Goal: Transaction & Acquisition: Subscribe to service/newsletter

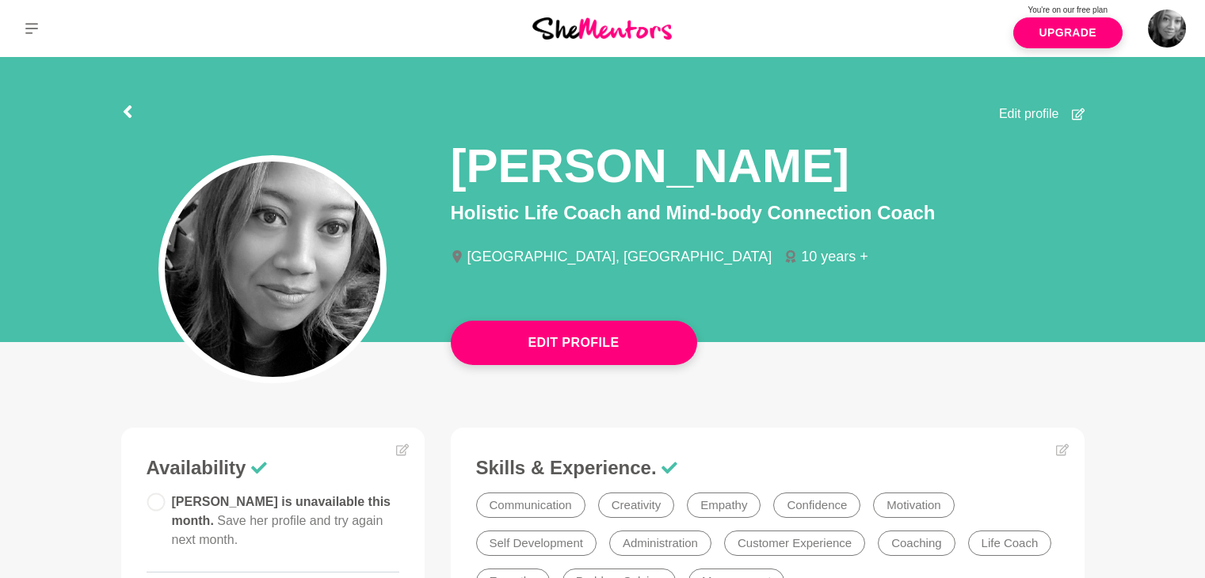
scroll to position [873, 0]
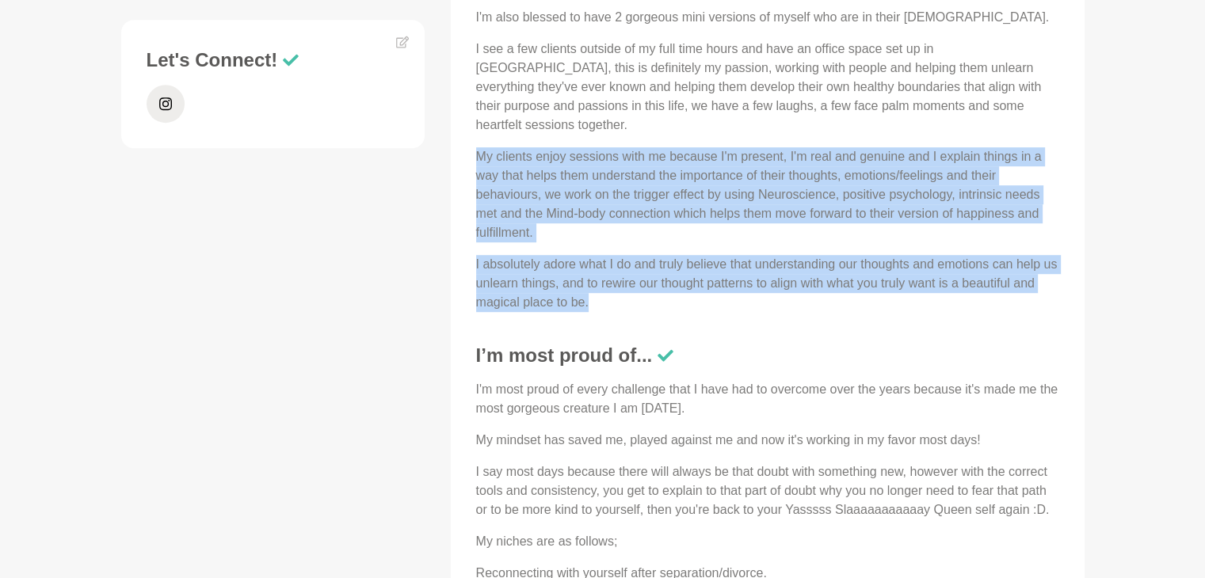
drag, startPoint x: 0, startPoint y: 0, endPoint x: 585, endPoint y: 128, distance: 599.1
click at [585, 128] on div "Hey gorgeous Queens, How exciting and blessed are we to have this amazing platf…" at bounding box center [767, 74] width 583 height 475
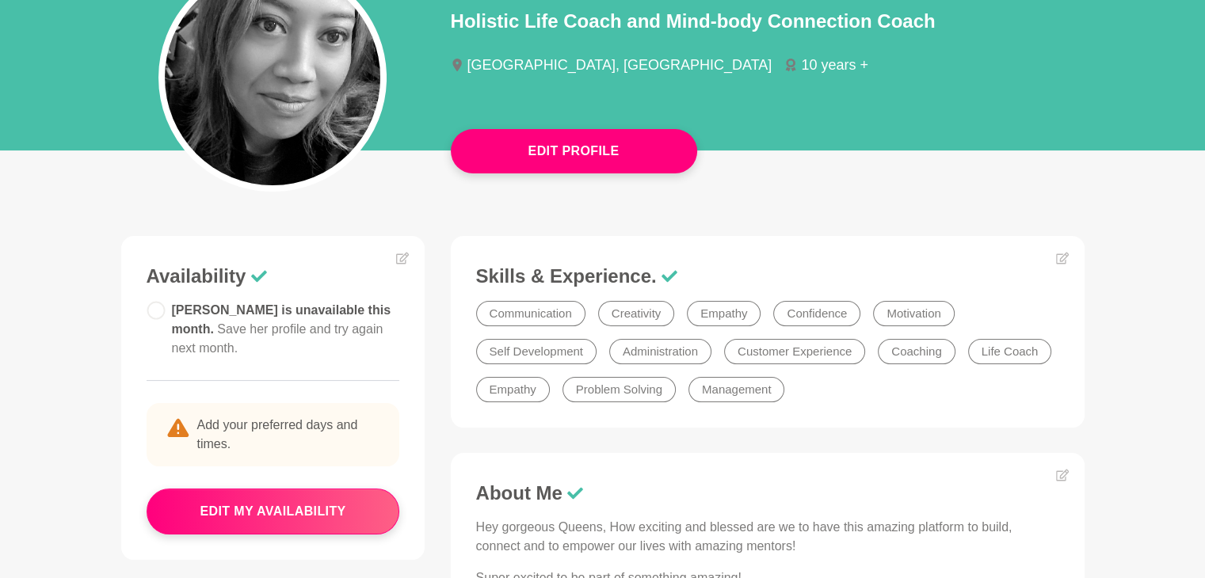
scroll to position [193, 0]
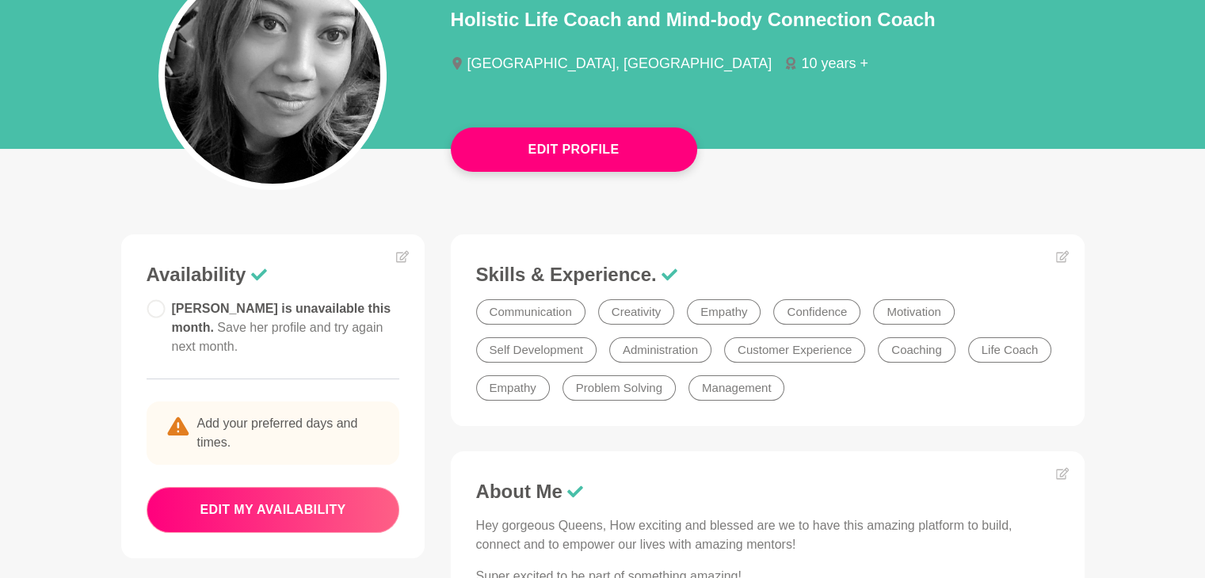
click at [307, 497] on button "edit my availability" at bounding box center [273, 510] width 253 height 46
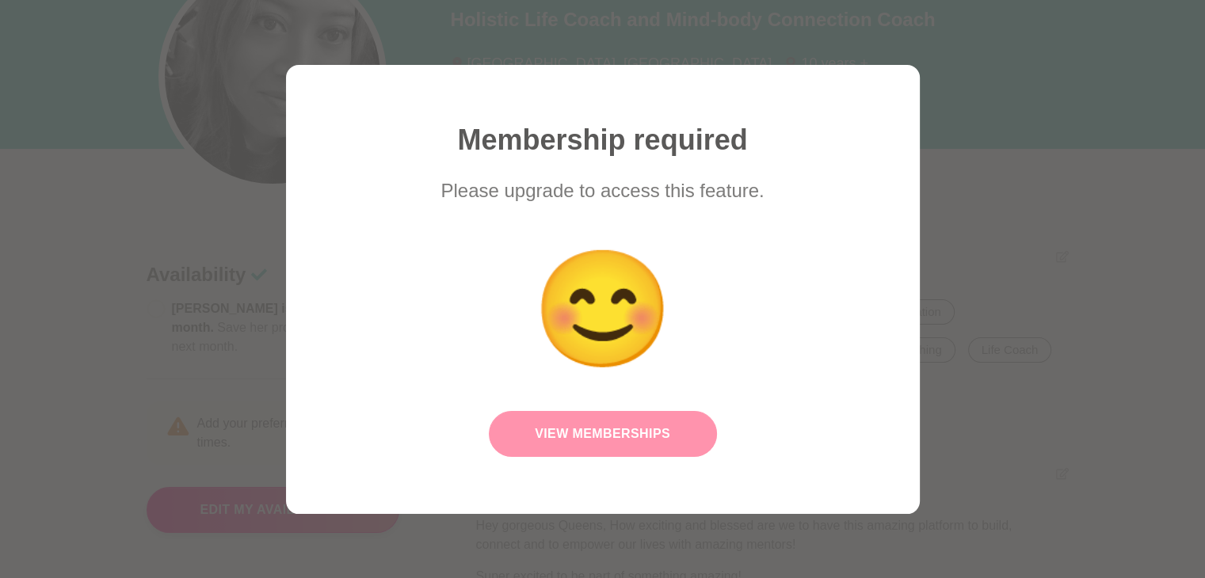
click at [557, 425] on link "View Memberships" at bounding box center [603, 434] width 228 height 46
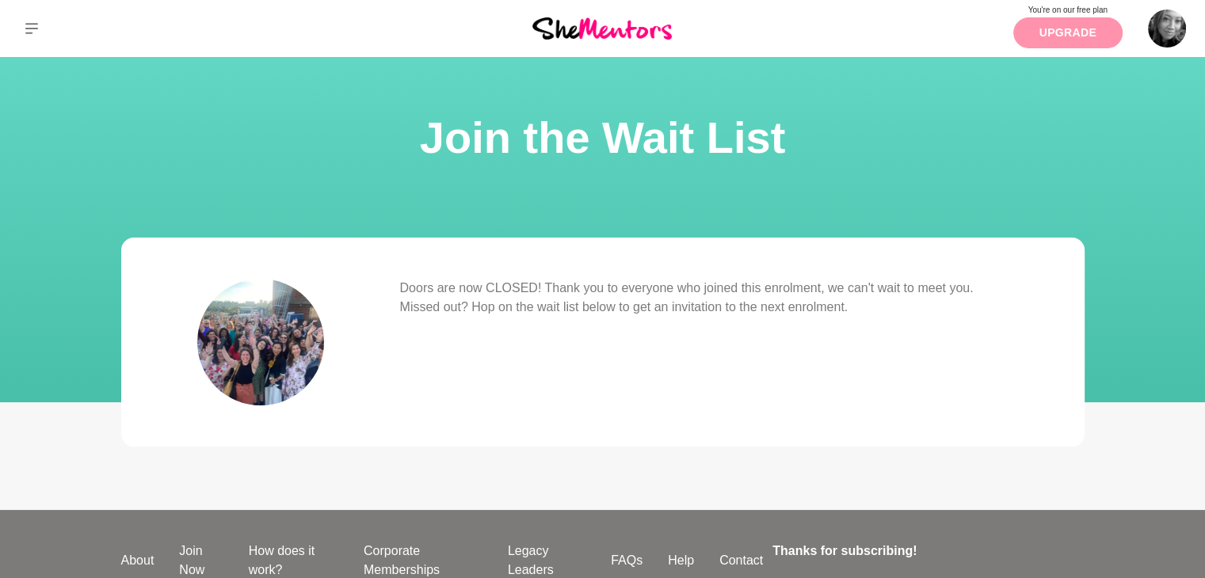
click at [1030, 21] on link "Upgrade" at bounding box center [1067, 32] width 109 height 31
click at [1073, 28] on link "Upgrade" at bounding box center [1067, 32] width 109 height 31
